Goal: Information Seeking & Learning: Understand process/instructions

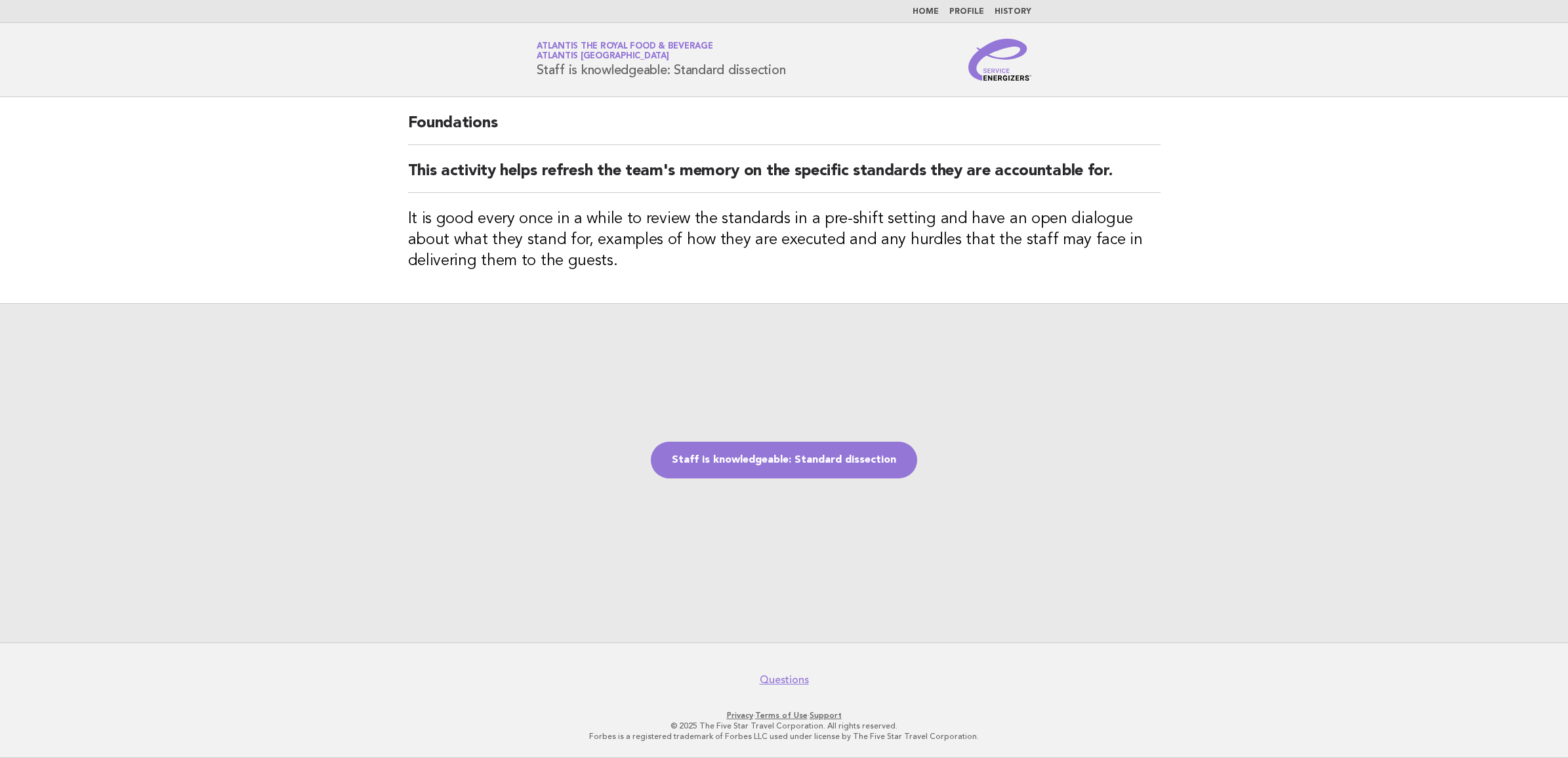
click at [990, 74] on img at bounding box center [1000, 59] width 63 height 42
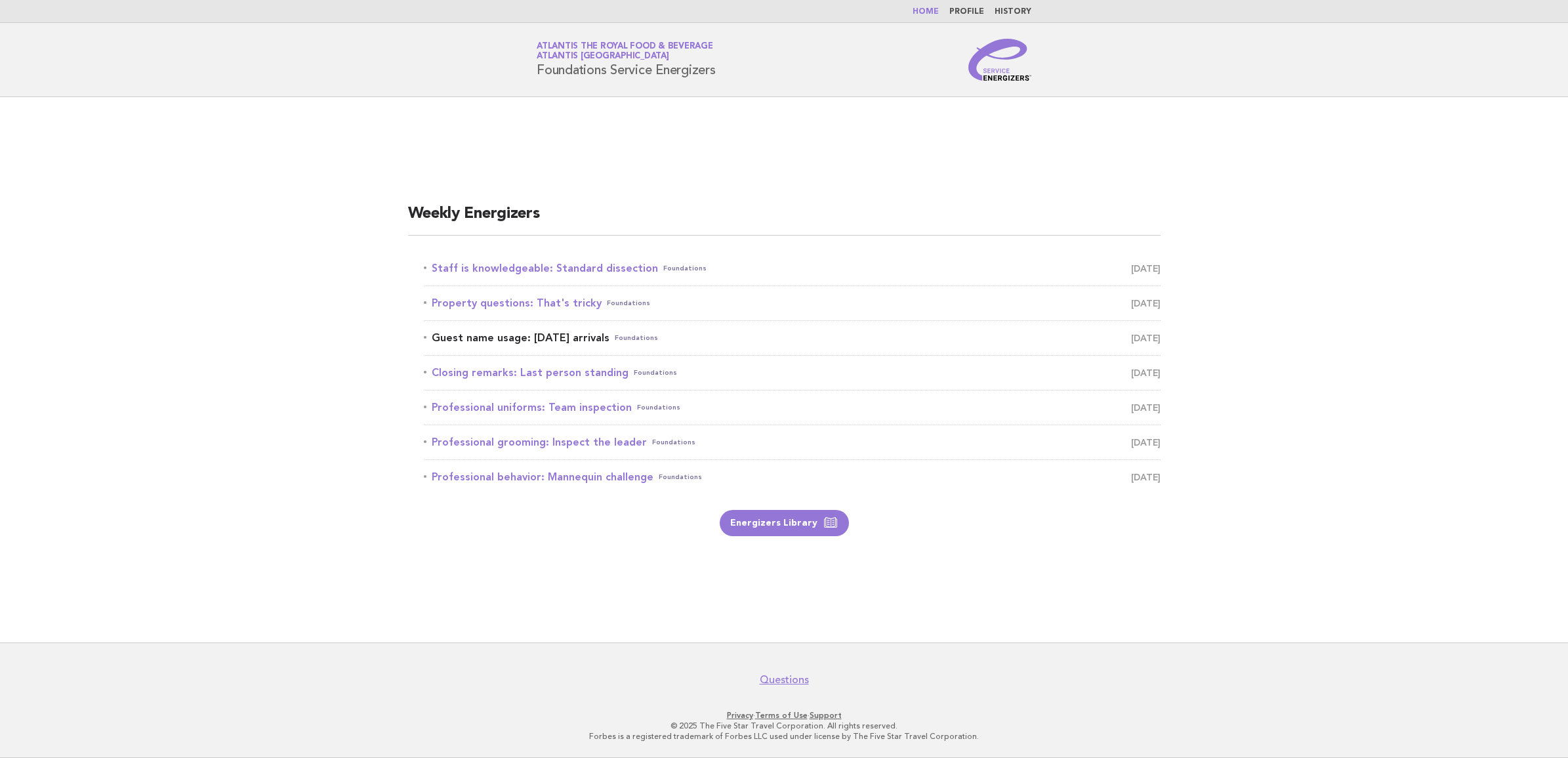
click at [517, 338] on link "Guest name usage: Today's arrivals Foundations September 1" at bounding box center [792, 338] width 737 height 18
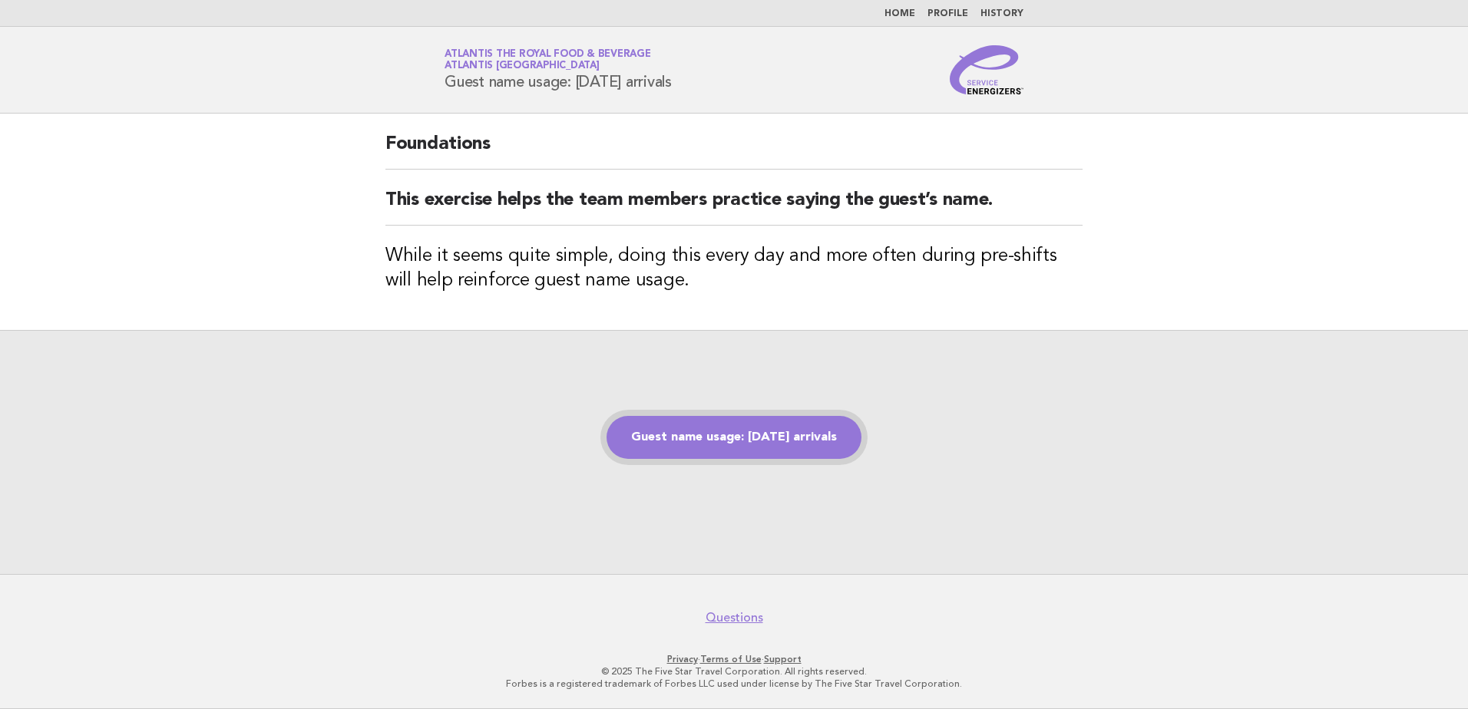
click at [792, 449] on link "Guest name usage: [DATE] arrivals" at bounding box center [733, 437] width 255 height 43
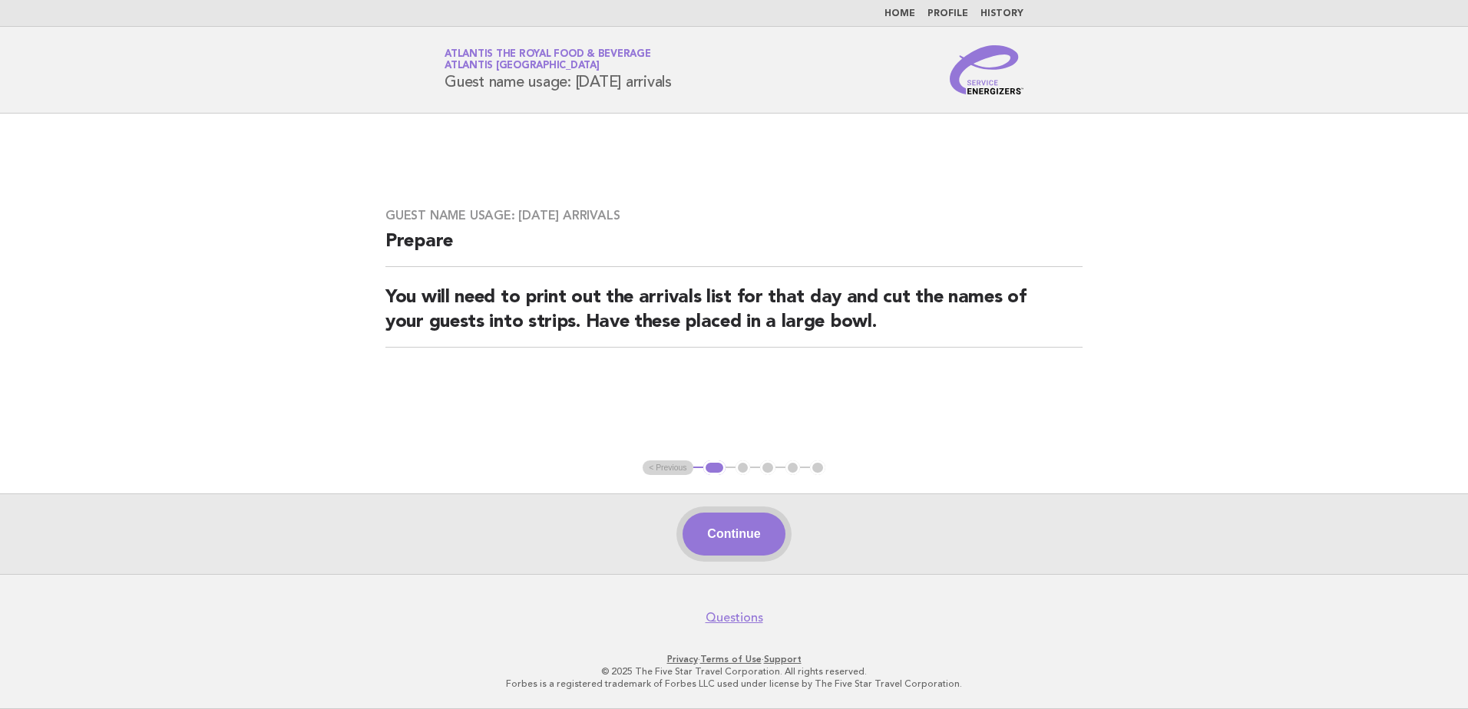
click at [744, 525] on button "Continue" at bounding box center [733, 534] width 102 height 43
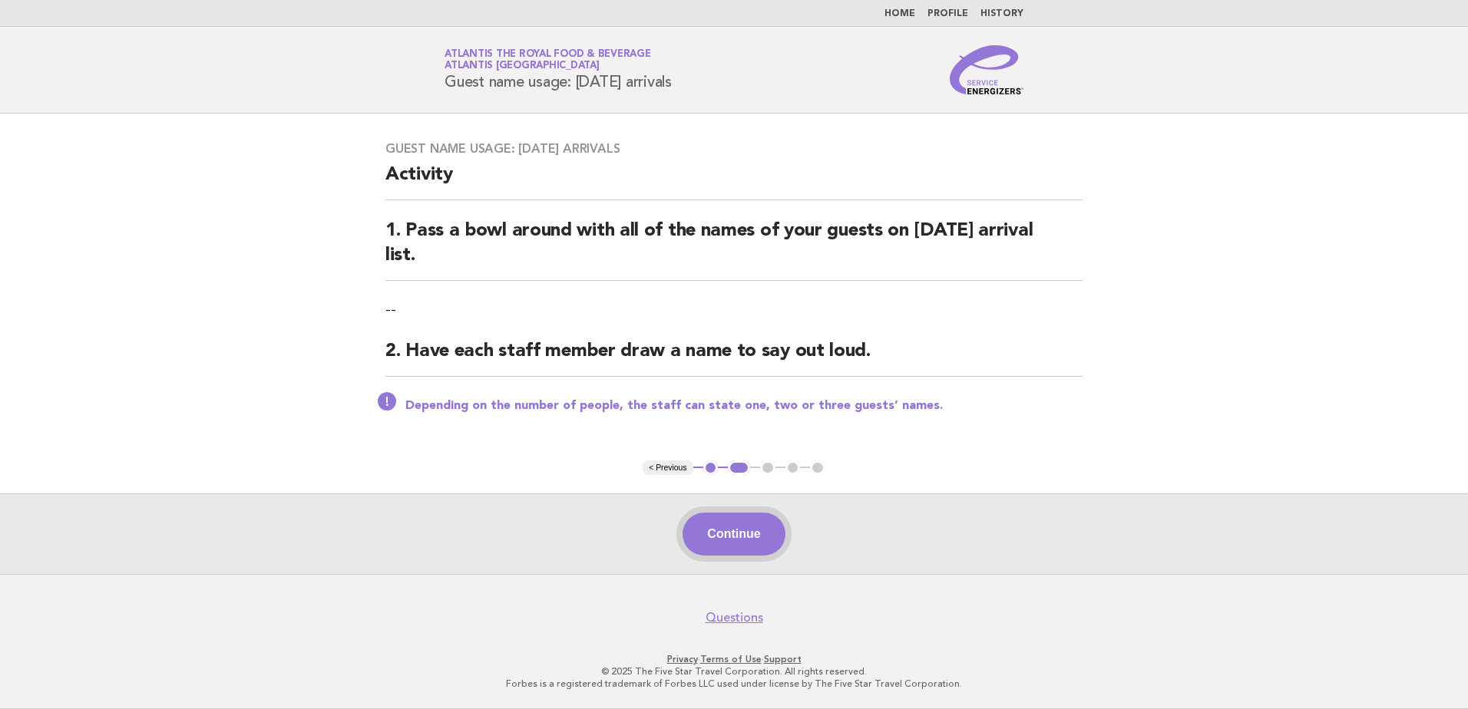
click at [735, 550] on button "Continue" at bounding box center [733, 534] width 102 height 43
